Goal: Find specific page/section: Find specific page/section

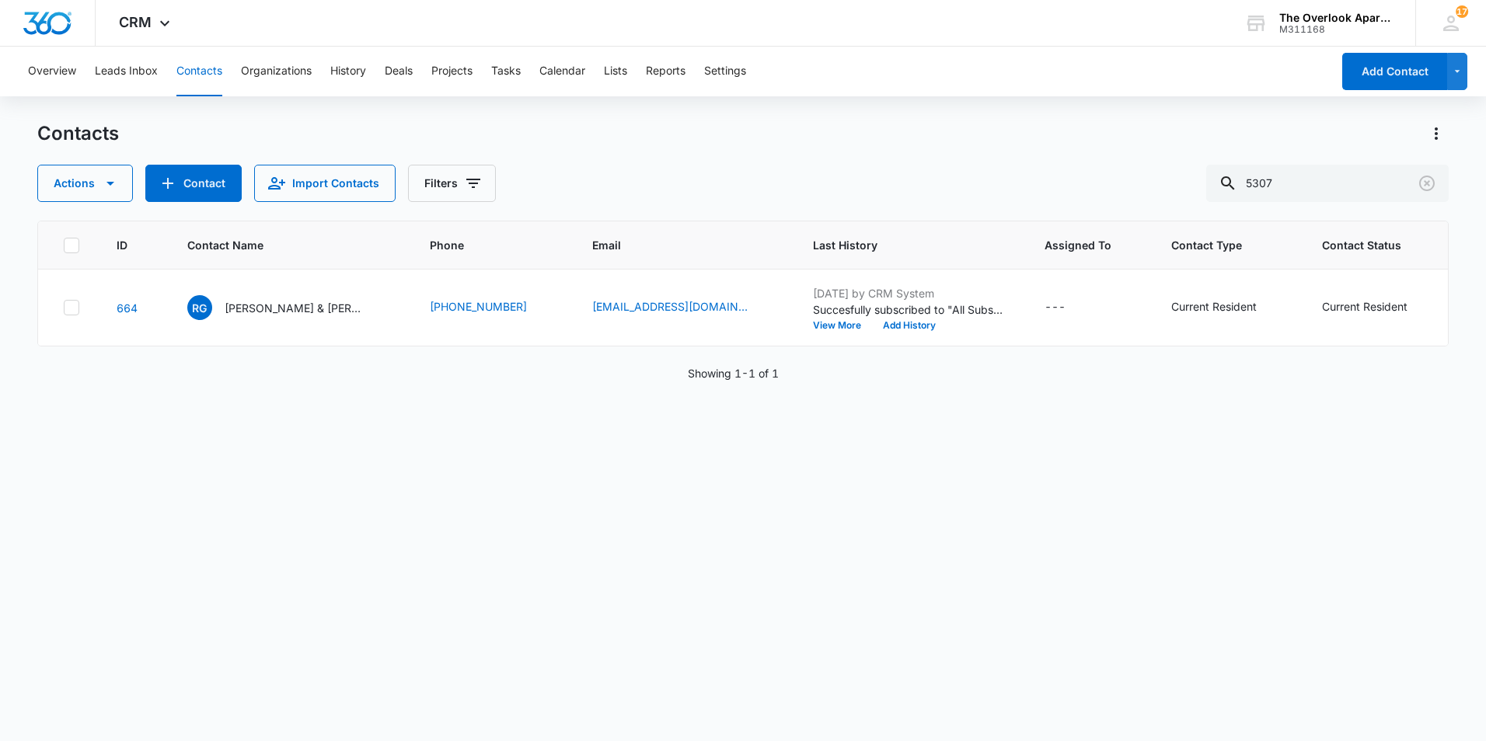
click at [455, 547] on div "ID Contact Name Phone Email Last History Assigned To Contact Type Contact Statu…" at bounding box center [742, 471] width 1411 height 500
drag, startPoint x: 1347, startPoint y: 185, endPoint x: 1002, endPoint y: 167, distance: 345.5
click at [1007, 168] on div "Actions Contact Import Contacts Filters 5307" at bounding box center [742, 183] width 1411 height 37
type input "2101"
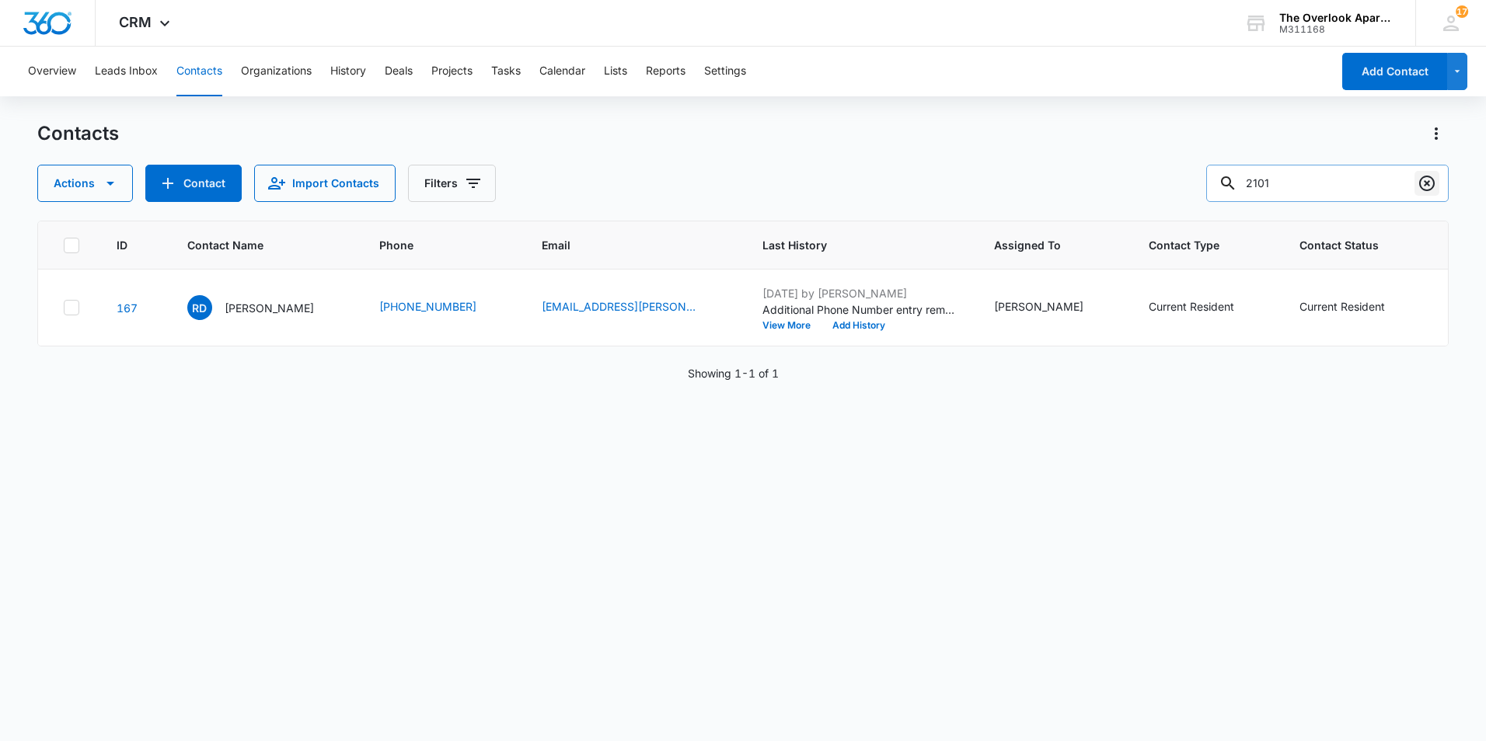
click at [1424, 183] on icon "Clear" at bounding box center [1426, 183] width 19 height 19
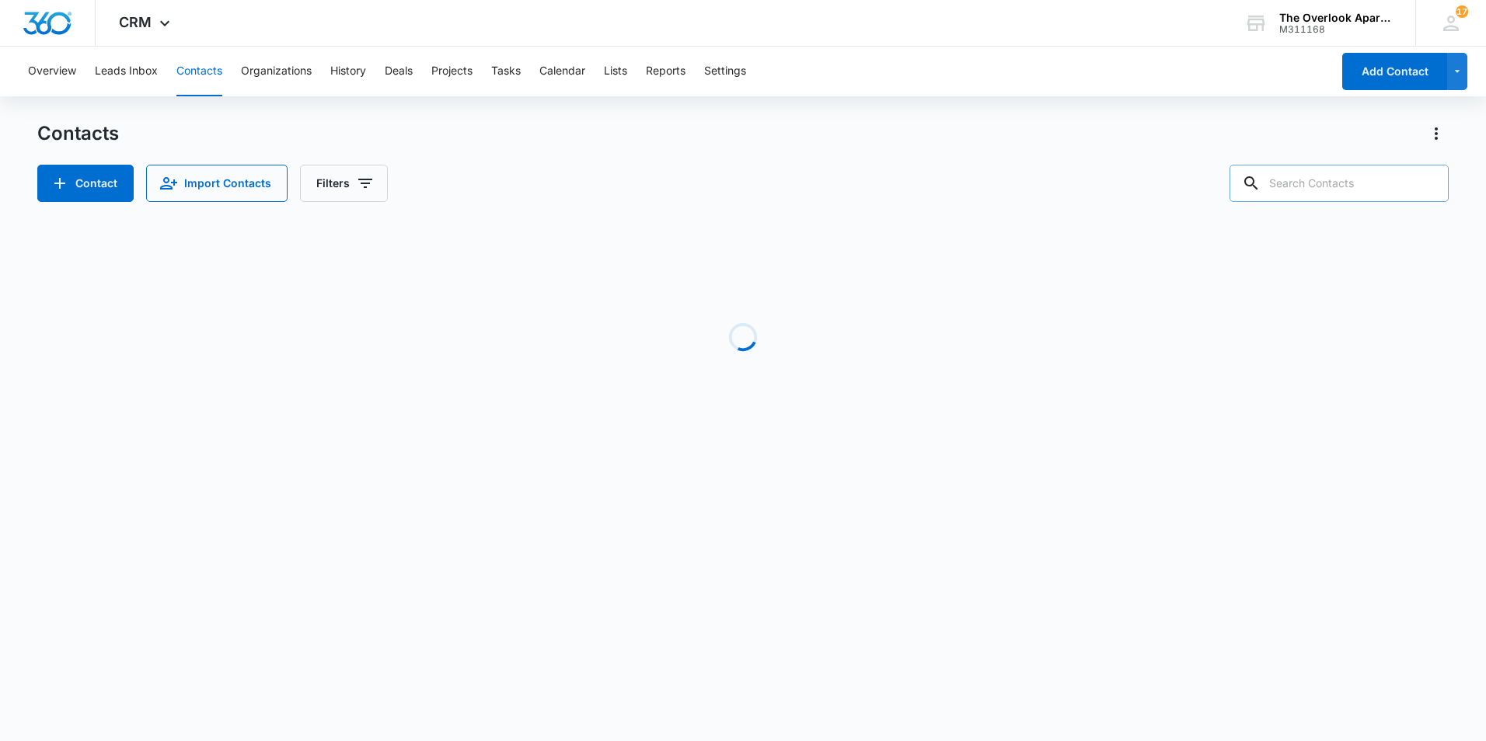
click at [1346, 180] on input "text" at bounding box center [1338, 183] width 219 height 37
click at [963, 144] on div "Contacts" at bounding box center [742, 133] width 1411 height 25
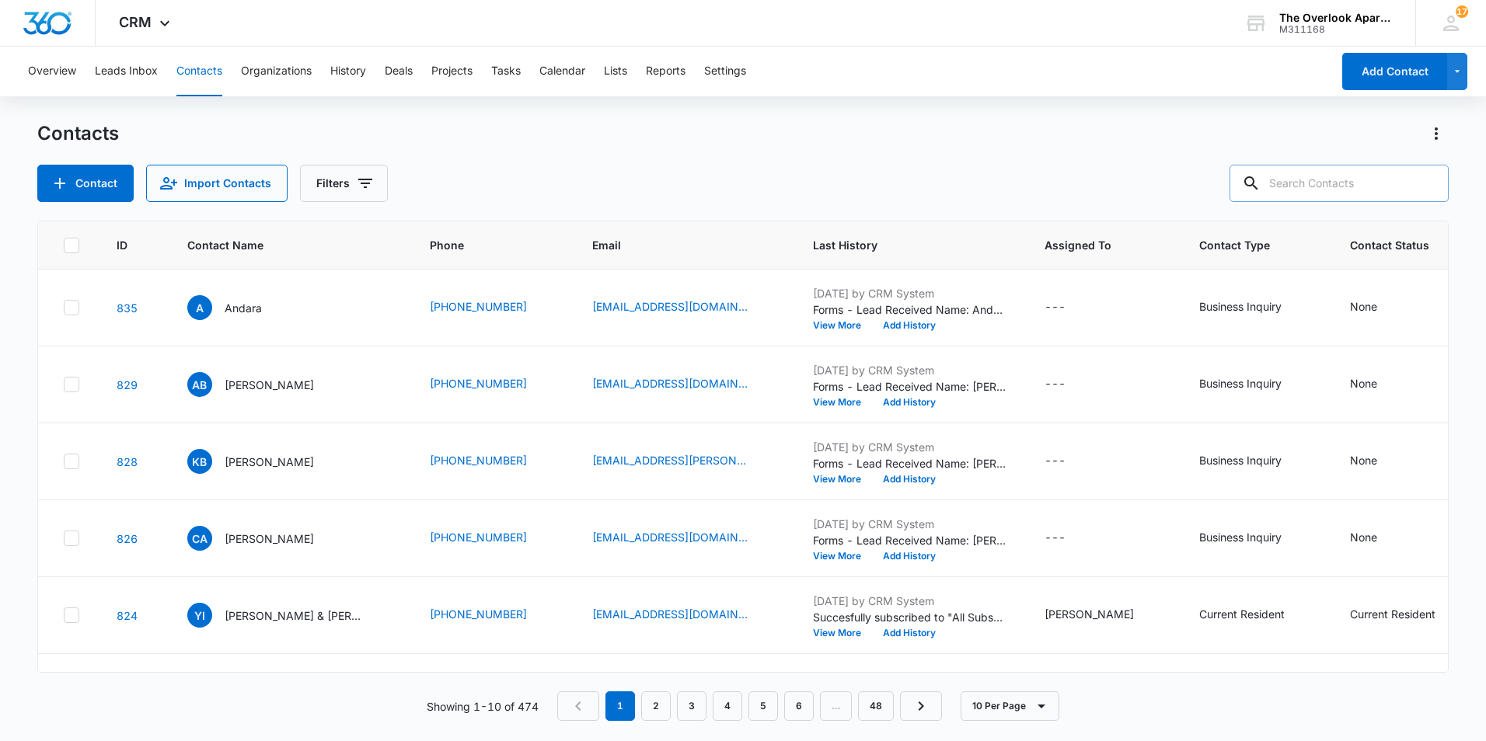
click at [1308, 182] on input "text" at bounding box center [1338, 183] width 219 height 37
click at [720, 193] on div "Contact Import Contacts Filters" at bounding box center [742, 183] width 1411 height 37
click at [1314, 183] on input "text" at bounding box center [1338, 183] width 219 height 37
click at [1314, 185] on input "text" at bounding box center [1338, 183] width 219 height 37
click at [1306, 181] on input "text" at bounding box center [1338, 183] width 219 height 37
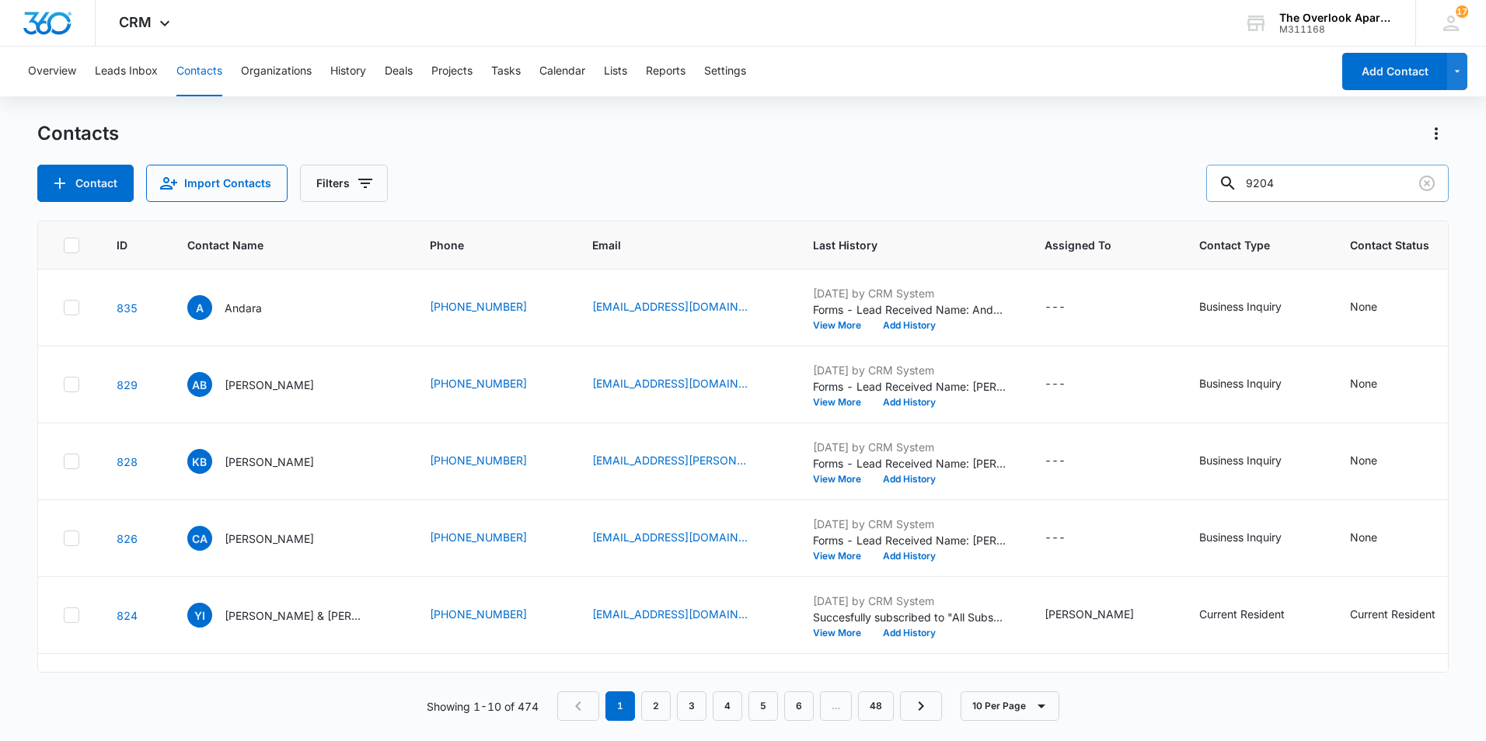
type input "9204"
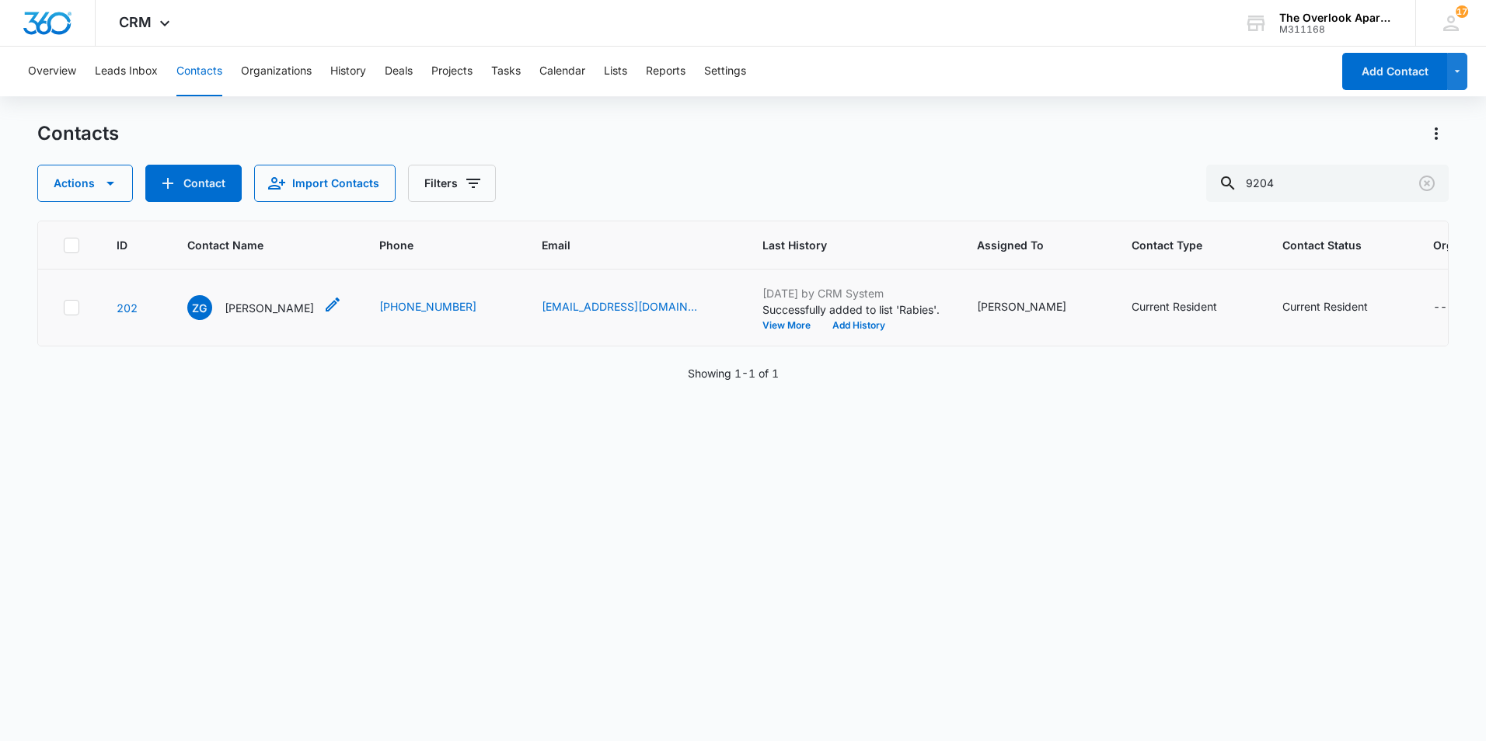
click at [279, 312] on p "[PERSON_NAME]" at bounding box center [269, 308] width 89 height 16
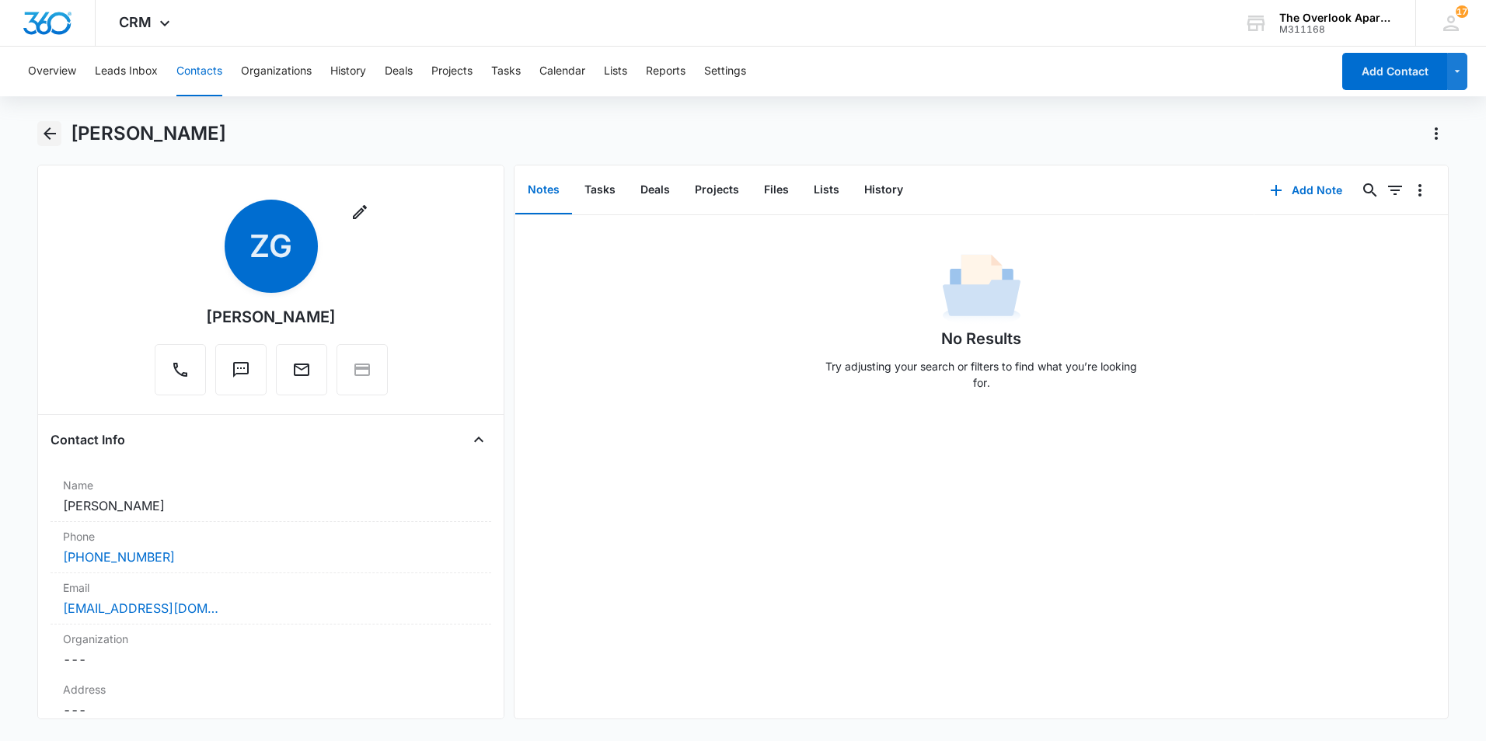
click at [47, 131] on icon "Back" at bounding box center [50, 133] width 12 height 12
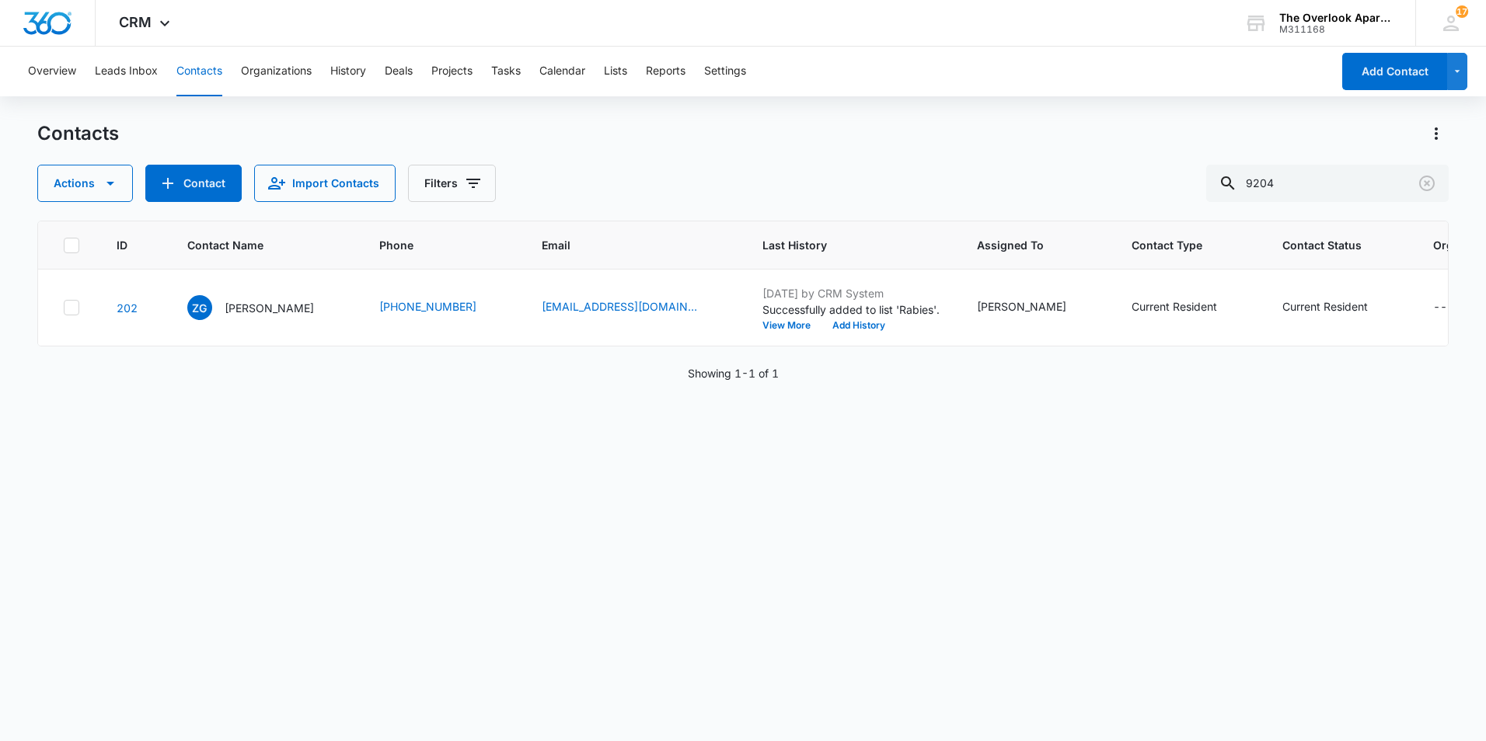
click at [1031, 587] on div "ID Contact Name Phone Email Last History Assigned To Contact Type Contact Statu…" at bounding box center [742, 471] width 1411 height 500
click at [1188, 527] on div "ID Contact Name Phone Email Last History Assigned To Contact Type Contact Statu…" at bounding box center [742, 471] width 1411 height 500
click at [994, 160] on div "Contacts Actions Contact Import Contacts Filters 9204" at bounding box center [742, 161] width 1411 height 81
click at [1428, 186] on icon "Clear" at bounding box center [1427, 184] width 16 height 16
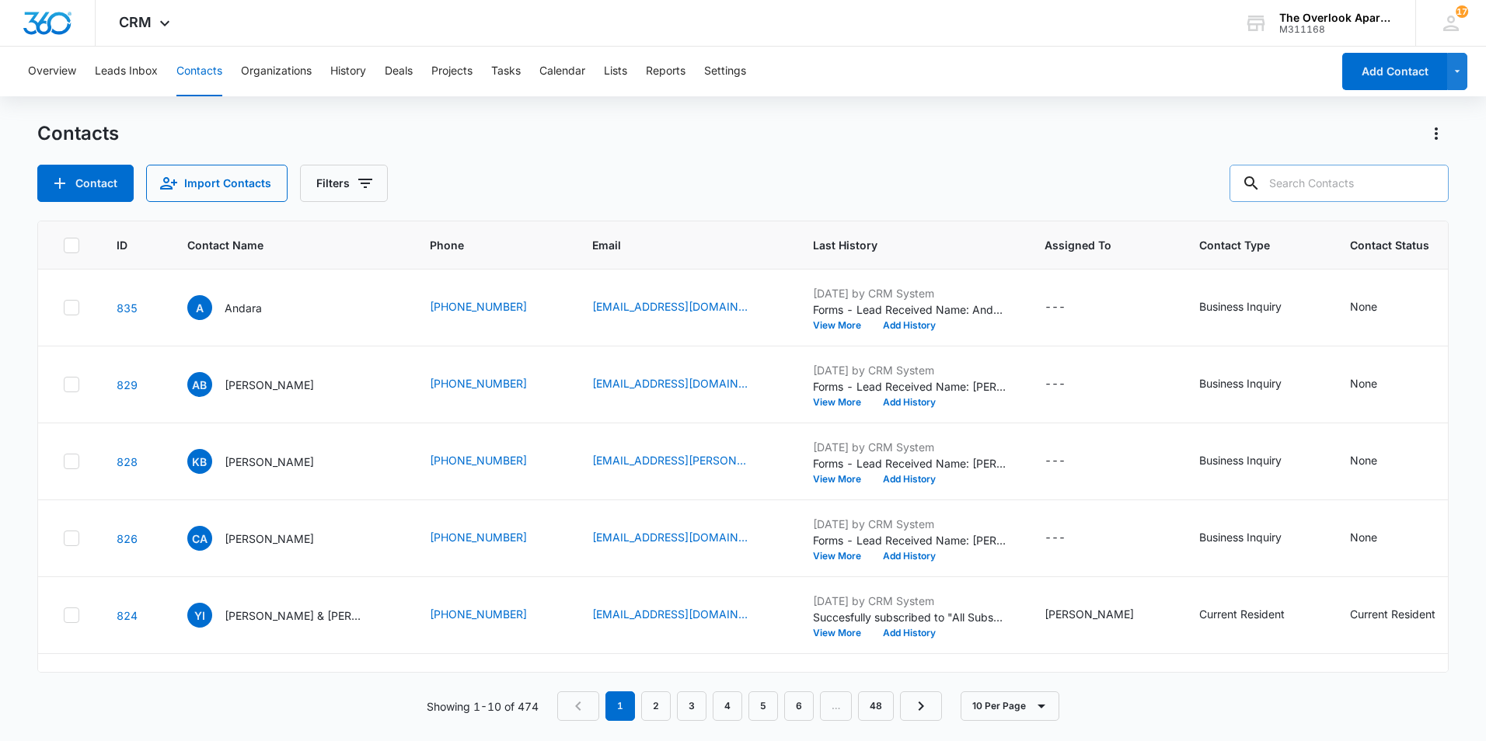
click at [1349, 181] on input "text" at bounding box center [1338, 183] width 219 height 37
type input "2101"
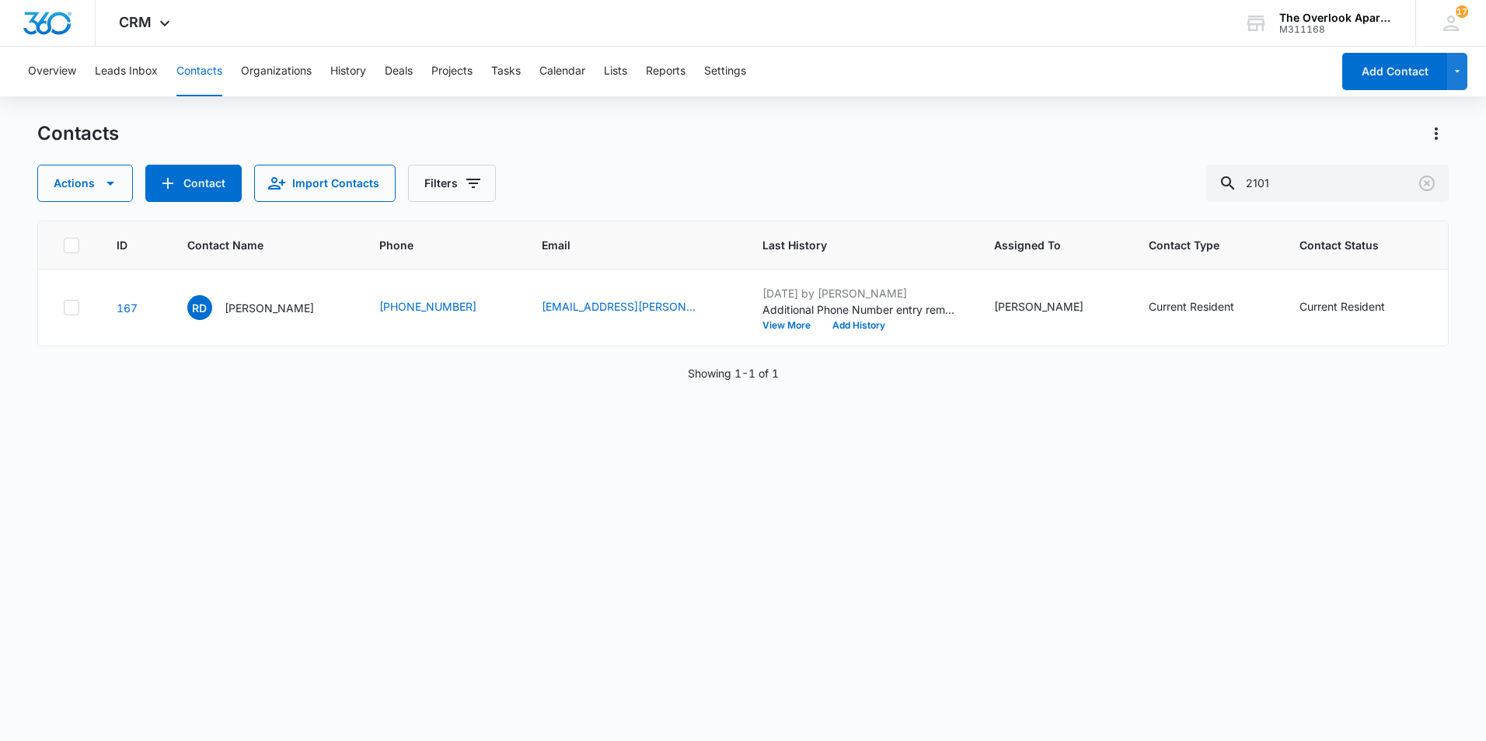
drag, startPoint x: 1014, startPoint y: 130, endPoint x: 842, endPoint y: 165, distance: 175.3
click at [842, 165] on div "Actions Contact Import Contacts Filters 2101" at bounding box center [742, 183] width 1411 height 37
click at [1427, 183] on icon "Clear" at bounding box center [1427, 184] width 16 height 16
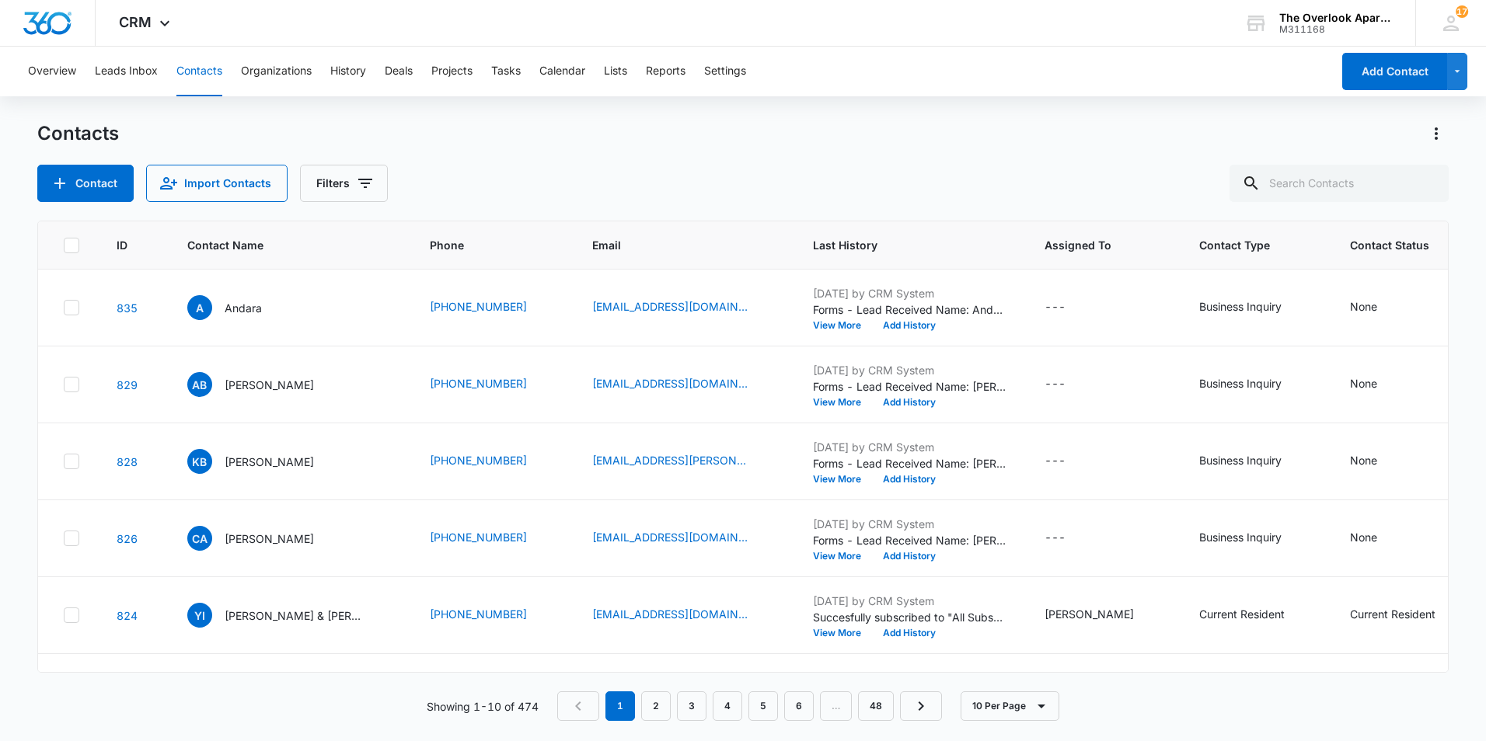
click at [863, 170] on div "Contact Import Contacts Filters" at bounding box center [742, 183] width 1411 height 37
click at [645, 174] on div "Contact Import Contacts Filters" at bounding box center [742, 183] width 1411 height 37
click at [750, 176] on div "Contact Import Contacts Filters" at bounding box center [742, 183] width 1411 height 37
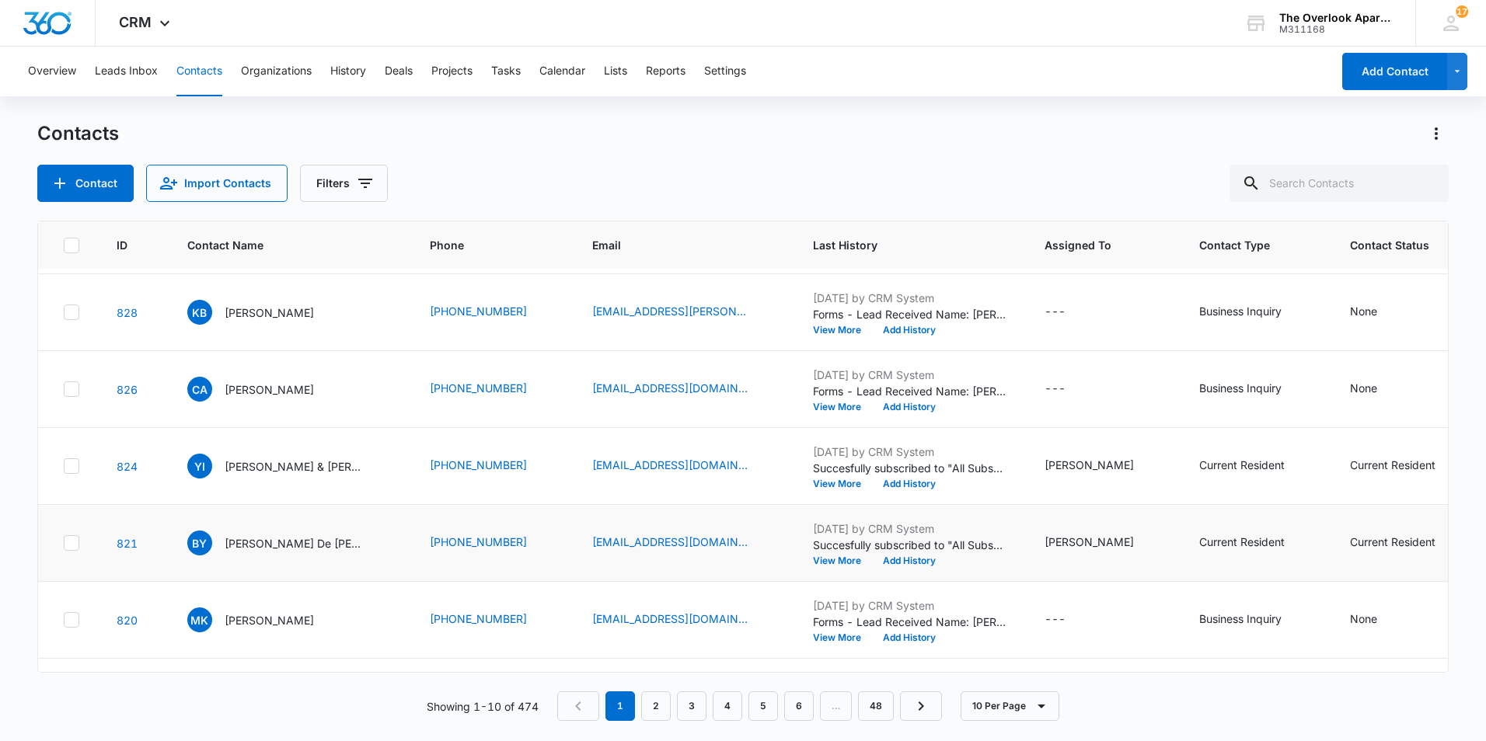
scroll to position [155, 0]
